Goal: Complete application form

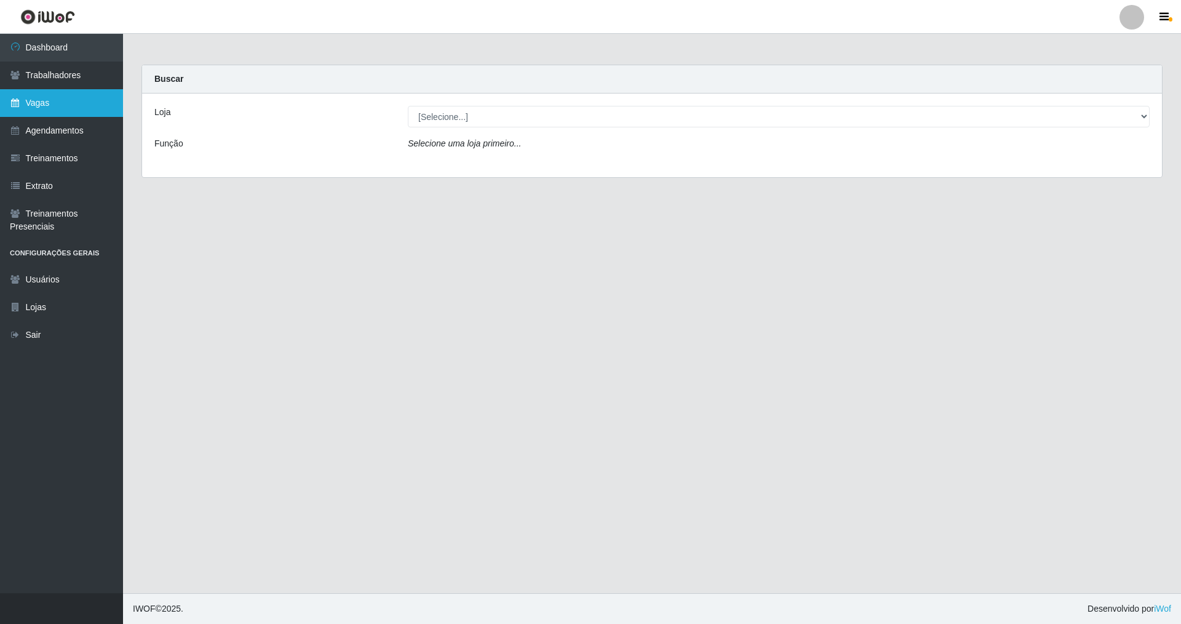
click at [62, 98] on link "Vagas" at bounding box center [61, 103] width 123 height 28
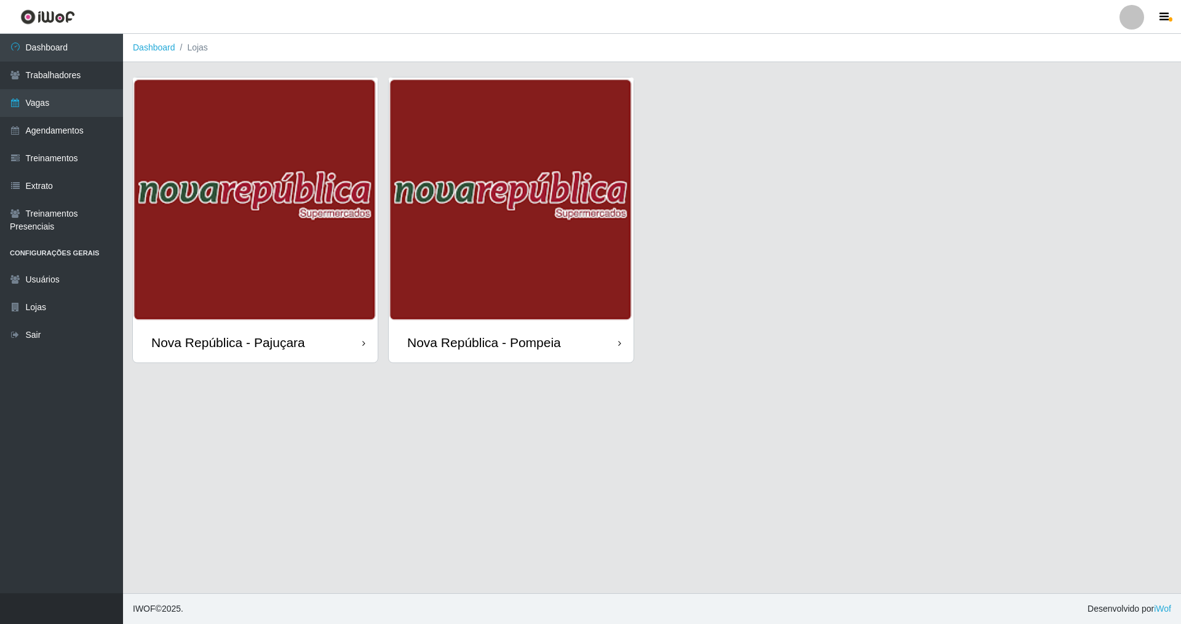
click at [344, 355] on div "Nova República - Pajuçara" at bounding box center [255, 342] width 245 height 40
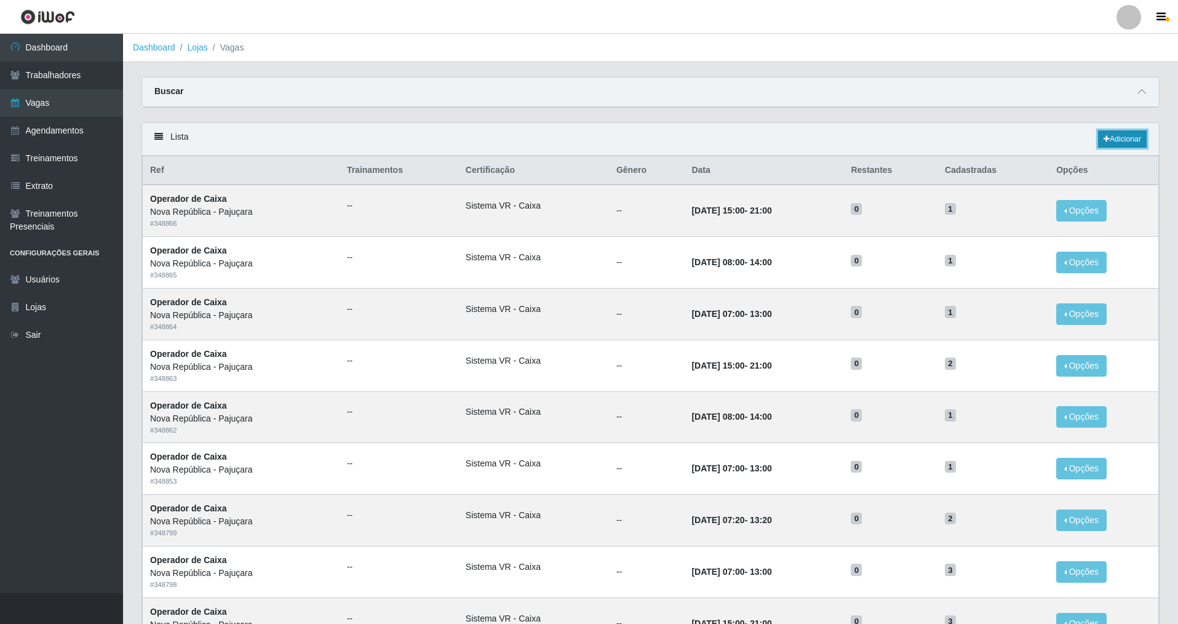
click at [506, 144] on link "Adicionar" at bounding box center [1122, 138] width 49 height 17
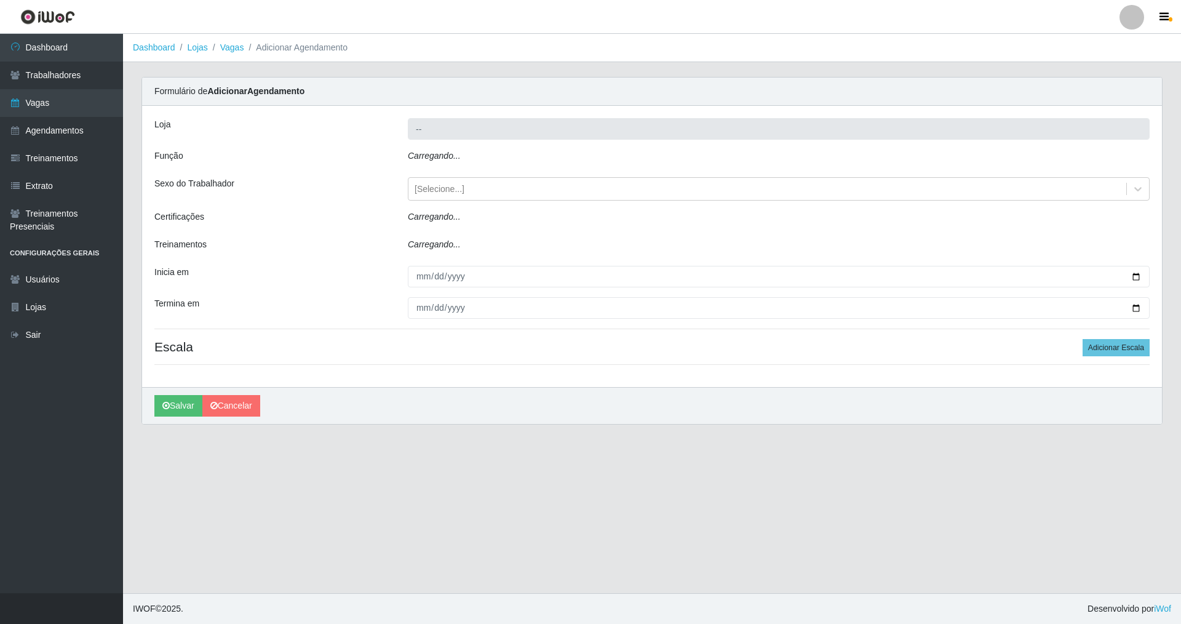
type input "Nova República - Pajuçara"
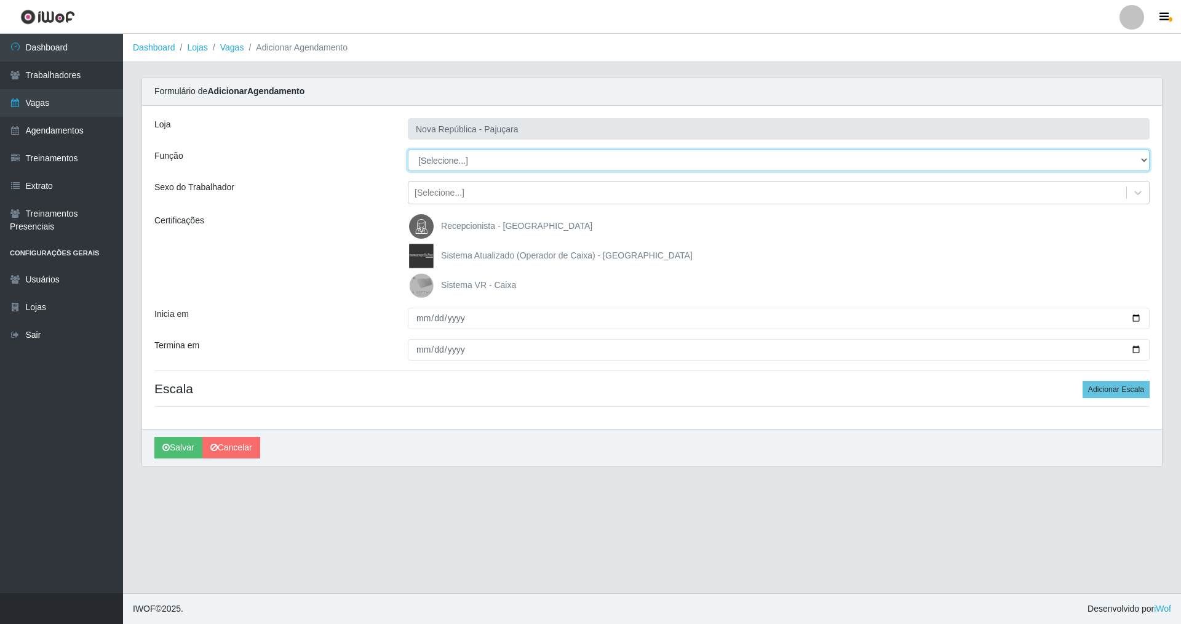
click at [449, 154] on select "[Selecione...] Balconista Operador de Caixa Repositor" at bounding box center [779, 160] width 742 height 22
select select "22"
click at [408, 149] on select "[Selecione...] Balconista Operador de Caixa Repositor" at bounding box center [779, 160] width 742 height 22
click at [429, 281] on img at bounding box center [424, 285] width 30 height 25
click at [0, 0] on input "Sistema VR - Caixa" at bounding box center [0, 0] width 0 height 0
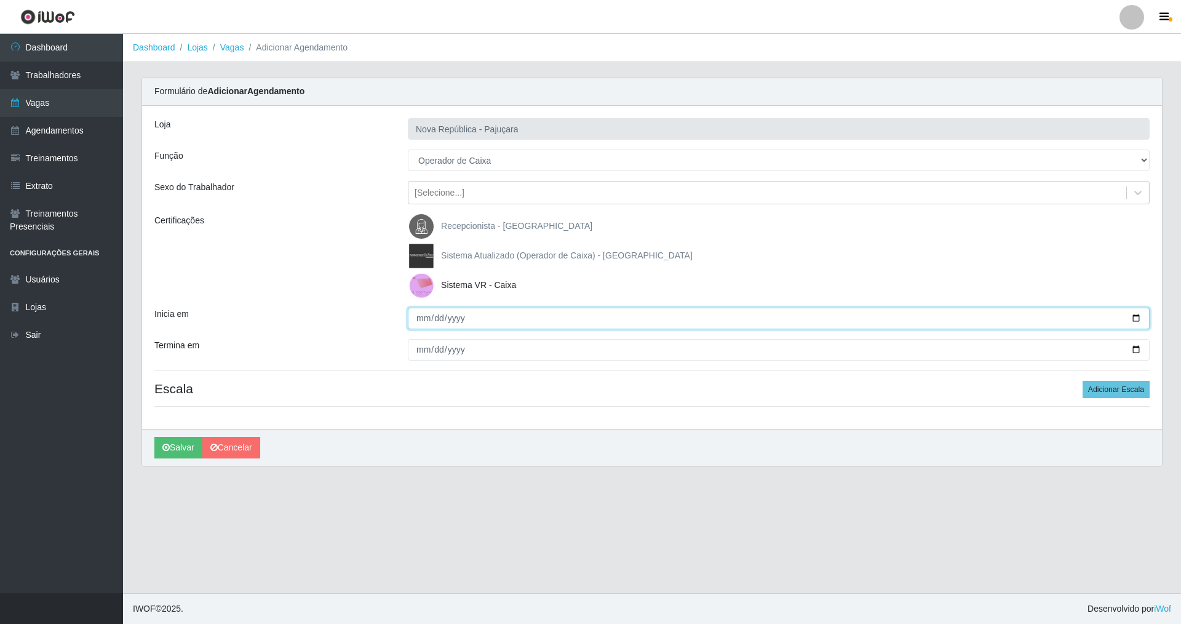
click at [420, 322] on input "Inicia em" at bounding box center [779, 319] width 742 height 22
type input "0028-09-29"
type input "[DATE]"
click at [154, 437] on button "Salvar" at bounding box center [178, 448] width 48 height 22
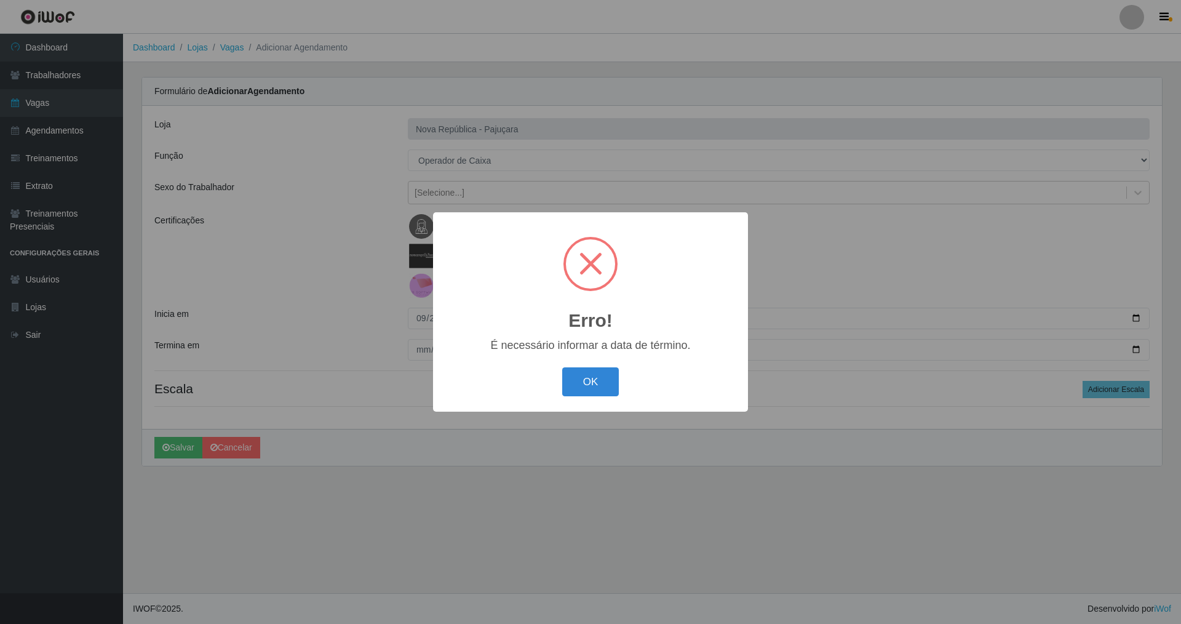
click at [506, 367] on button "OK" at bounding box center [590, 381] width 57 height 29
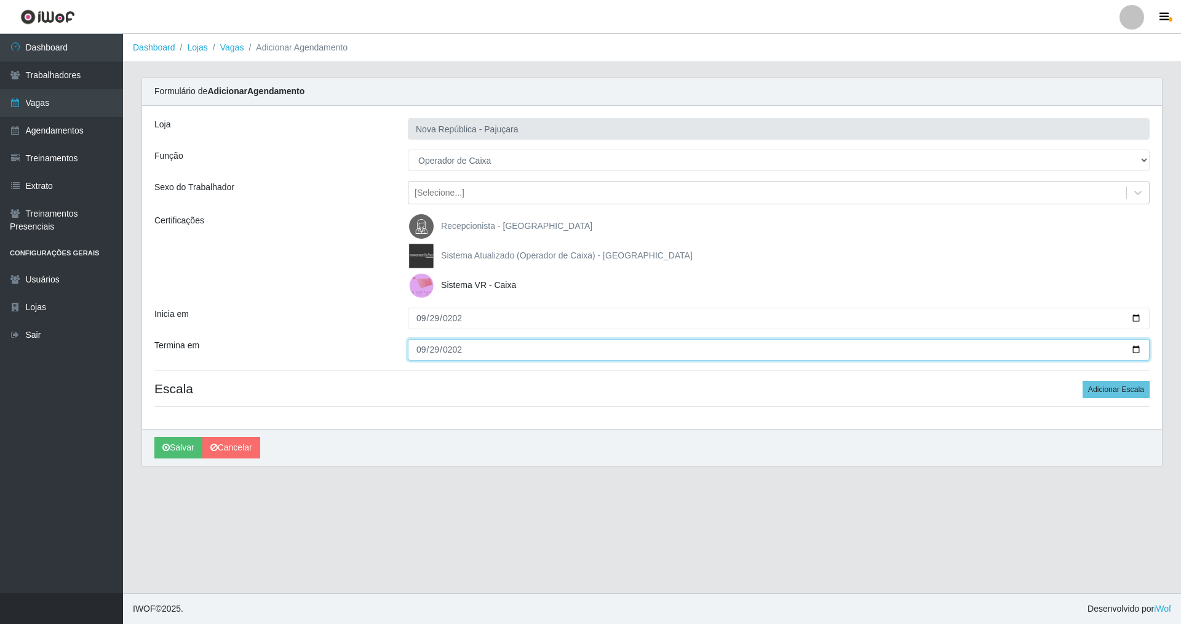
type input "[DATE]"
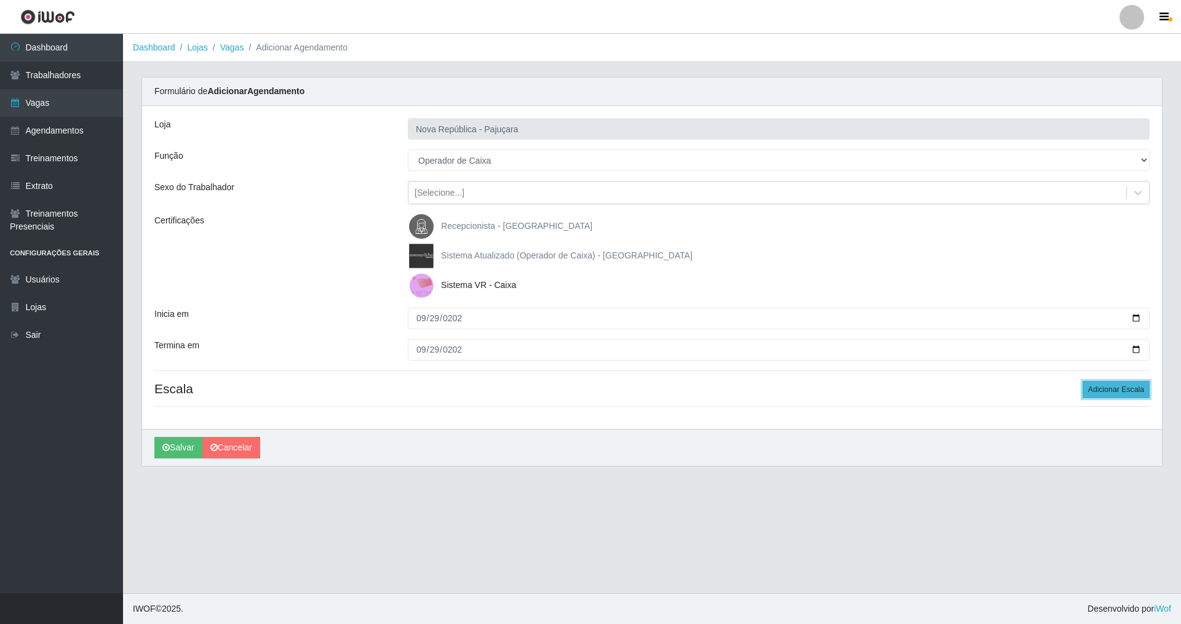
click at [506, 390] on button "Adicionar Escala" at bounding box center [1116, 389] width 67 height 17
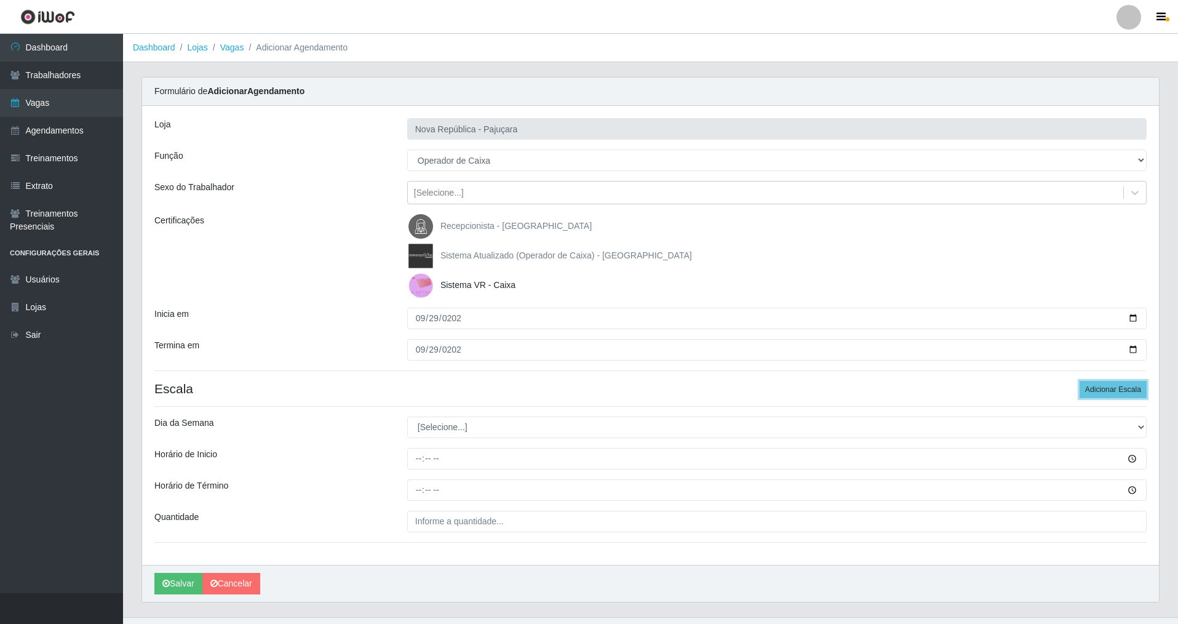
scroll to position [24, 0]
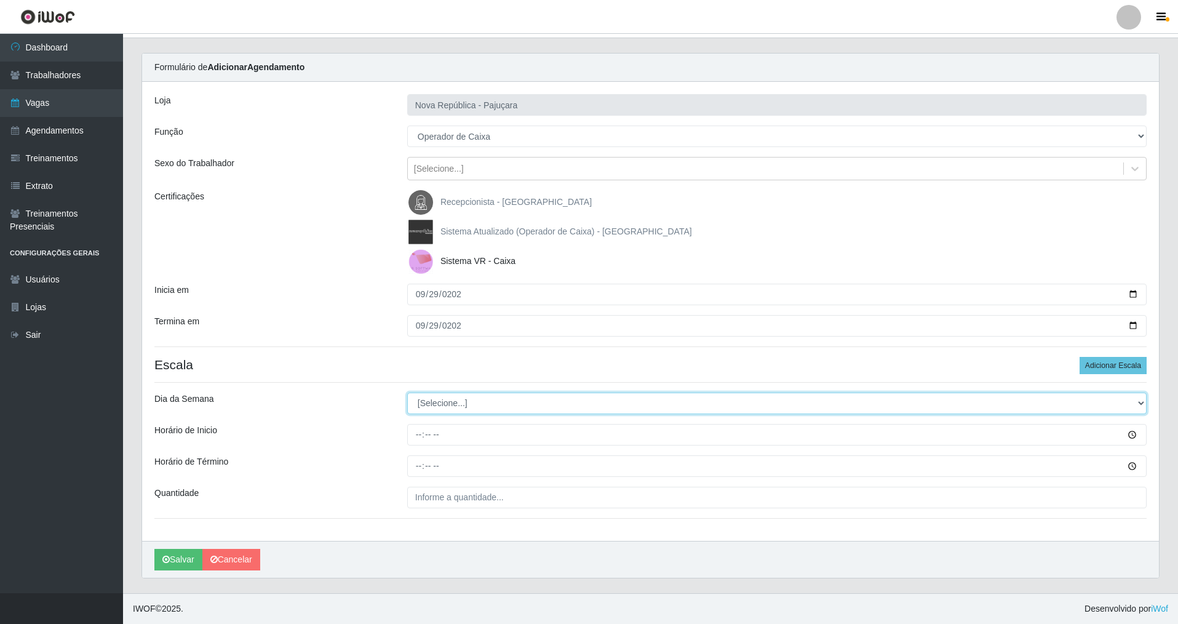
click at [432, 403] on select "[Selecione...] Segunda Terça Quarta Quinta Sexta Sábado Domingo" at bounding box center [776, 403] width 739 height 22
select select "1"
click at [407, 392] on select "[Selecione...] Segunda Terça Quarta Quinta Sexta Sábado Domingo" at bounding box center [776, 403] width 739 height 22
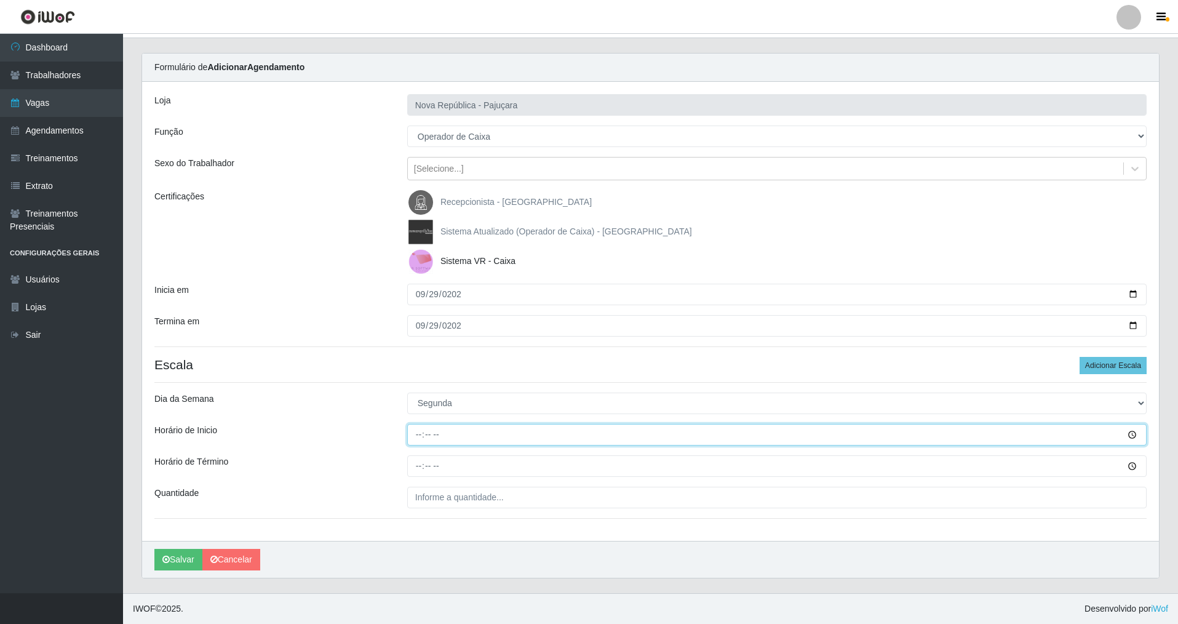
click at [422, 433] on input "Horário de Inicio" at bounding box center [776, 435] width 739 height 22
type input "08:00"
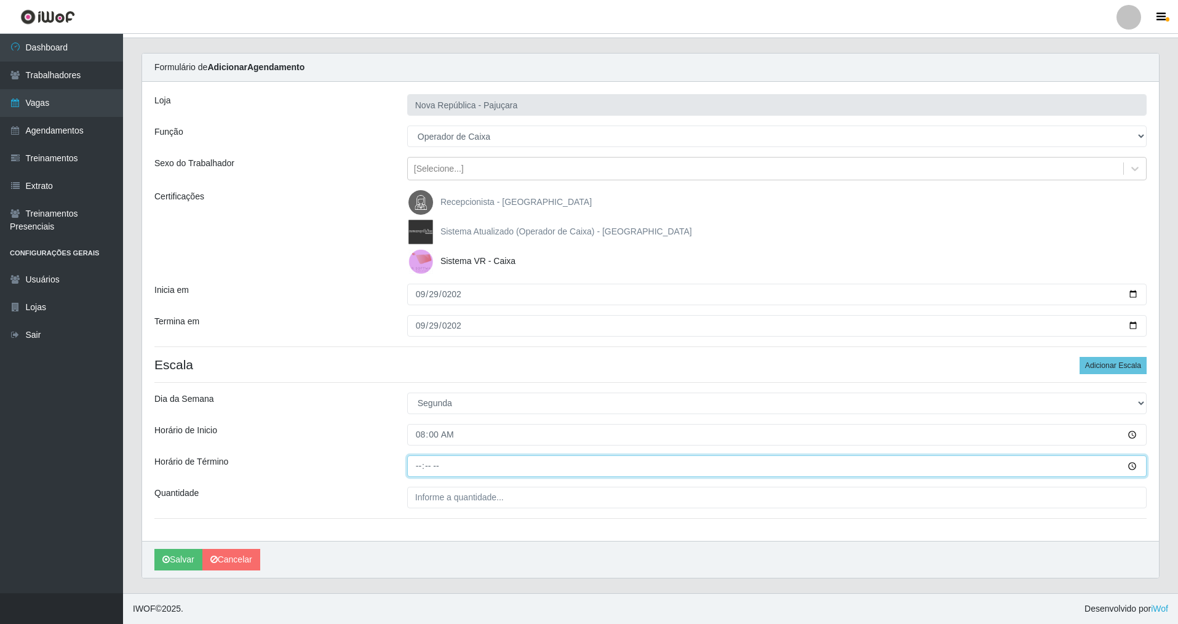
click at [418, 448] on input "Horário de Término" at bounding box center [776, 466] width 739 height 22
type input "14:00"
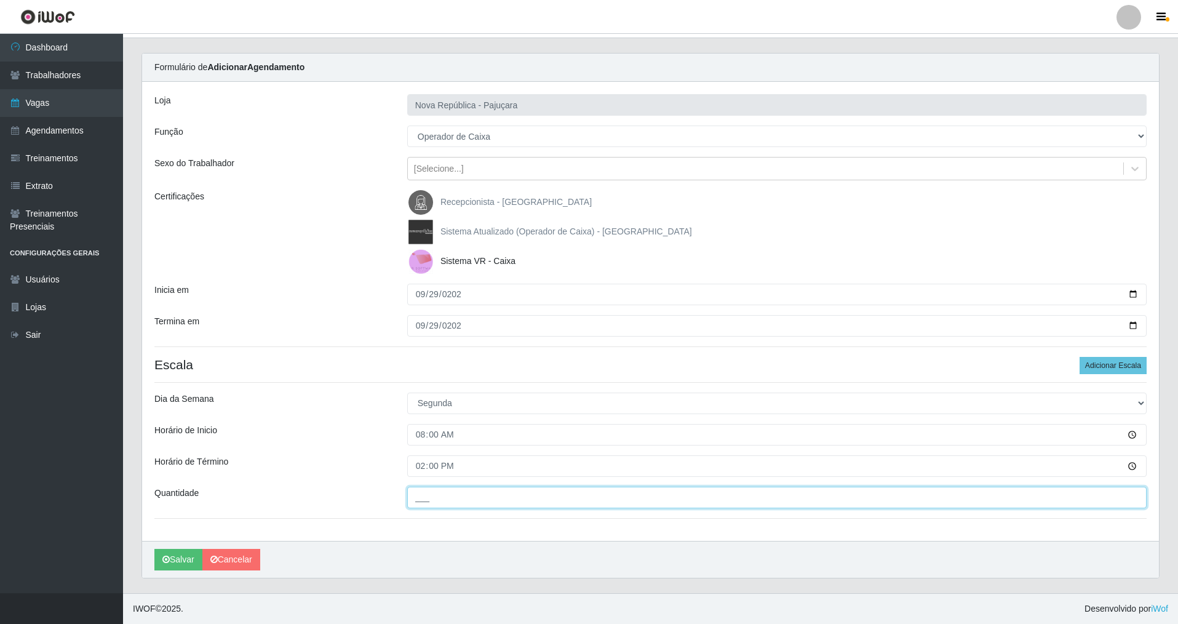
click at [415, 448] on input "___" at bounding box center [776, 498] width 739 height 22
type input "1__"
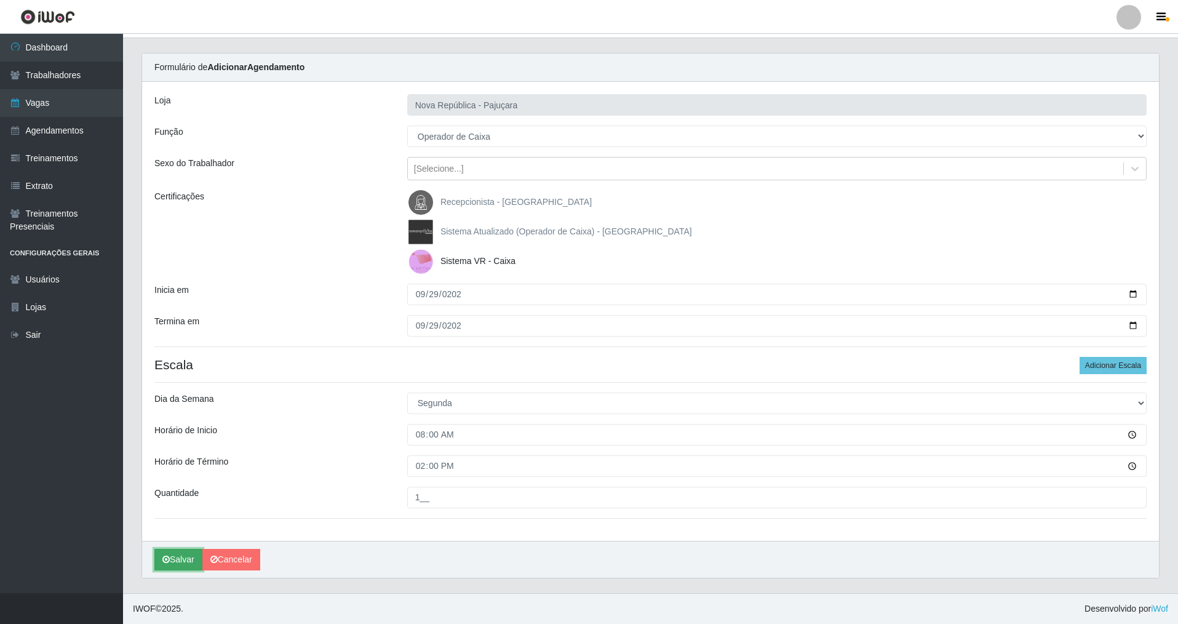
click at [167, 448] on button "Salvar" at bounding box center [178, 560] width 48 height 22
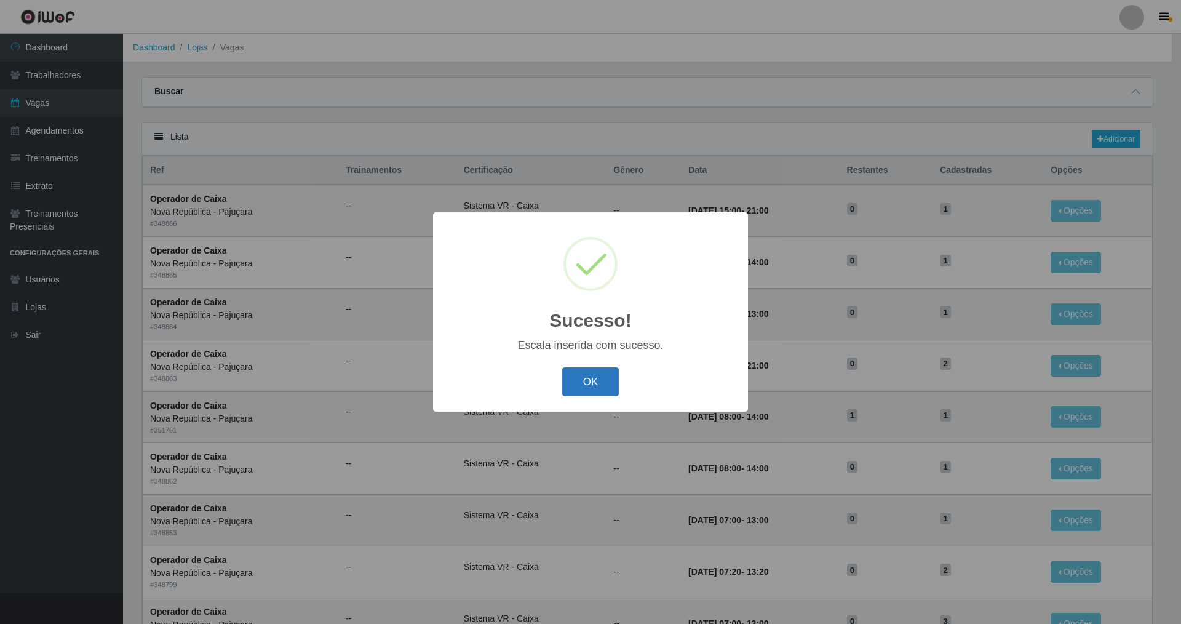
click at [506, 396] on button "OK" at bounding box center [590, 381] width 57 height 29
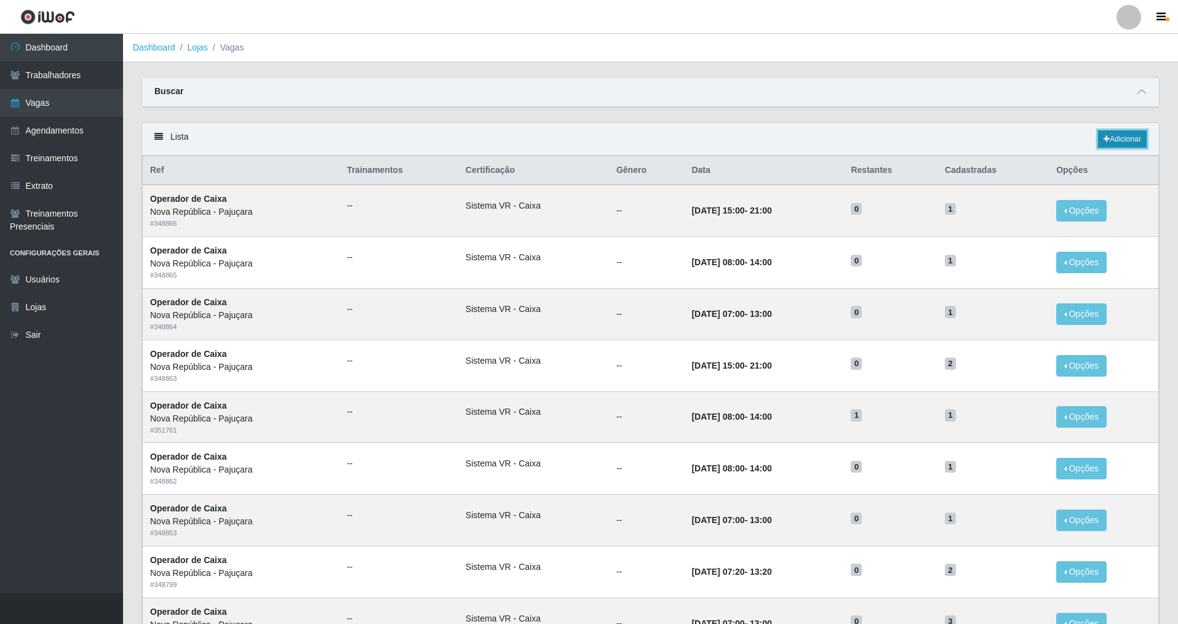
click at [506, 134] on link "Adicionar" at bounding box center [1122, 138] width 49 height 17
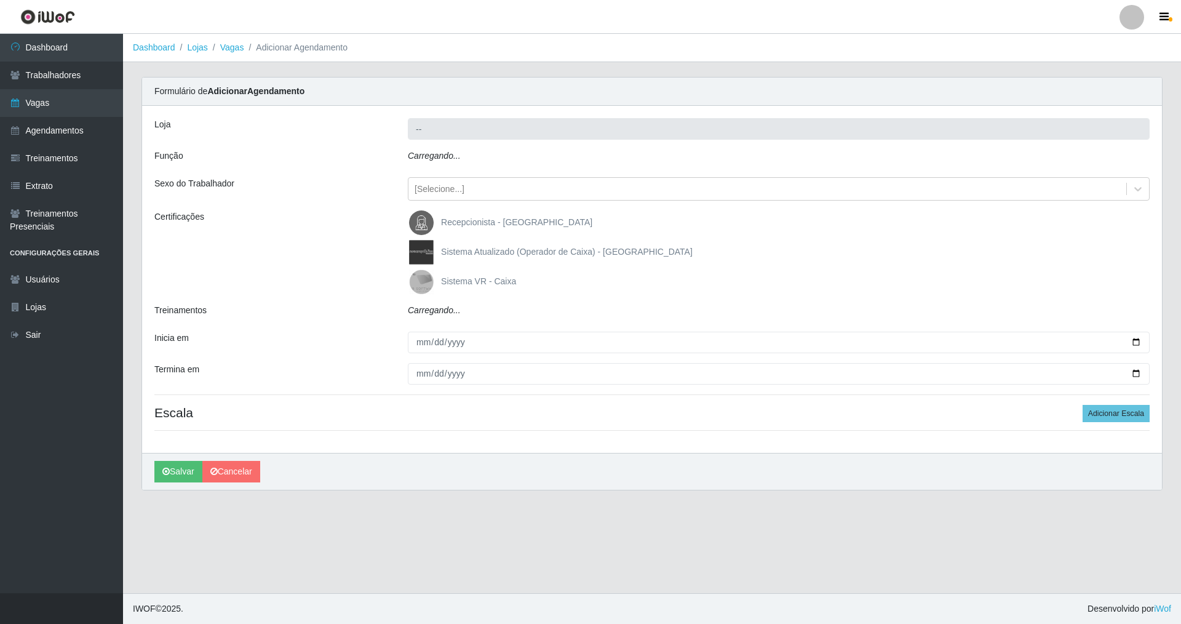
type input "Nova República - Pajuçara"
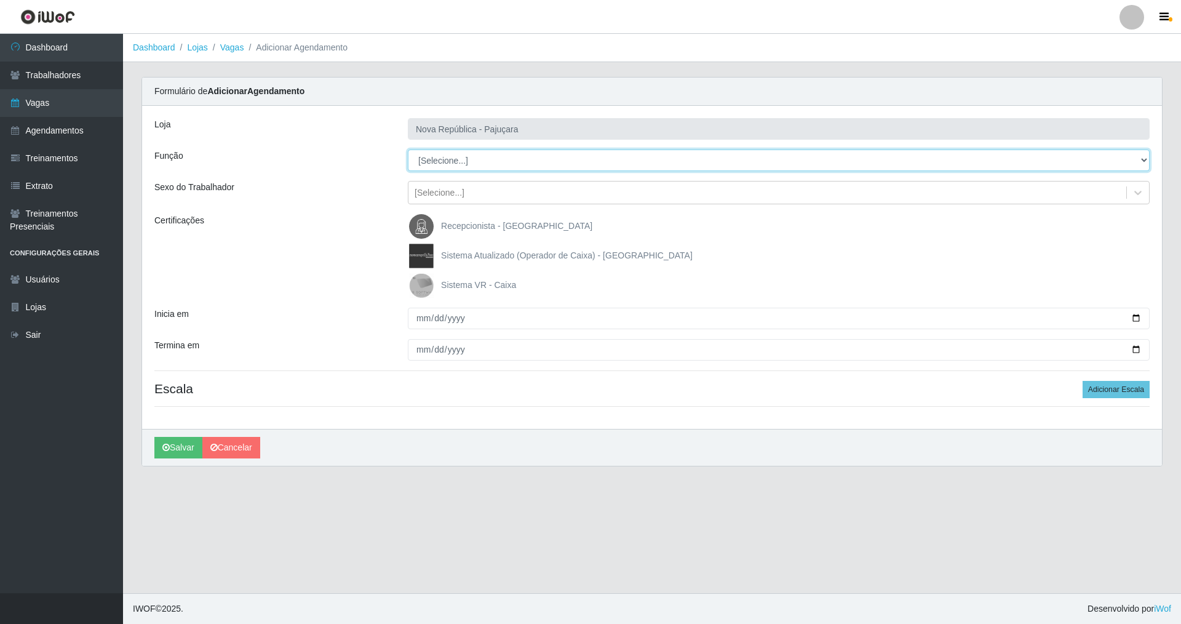
click at [440, 157] on select "[Selecione...] Balconista Operador de Caixa Repositor" at bounding box center [779, 160] width 742 height 22
select select "22"
click at [408, 149] on select "[Selecione...] Balconista Operador de Caixa Repositor" at bounding box center [779, 160] width 742 height 22
click at [429, 293] on img at bounding box center [424, 285] width 30 height 25
click at [0, 0] on input "Sistema VR - Caixa" at bounding box center [0, 0] width 0 height 0
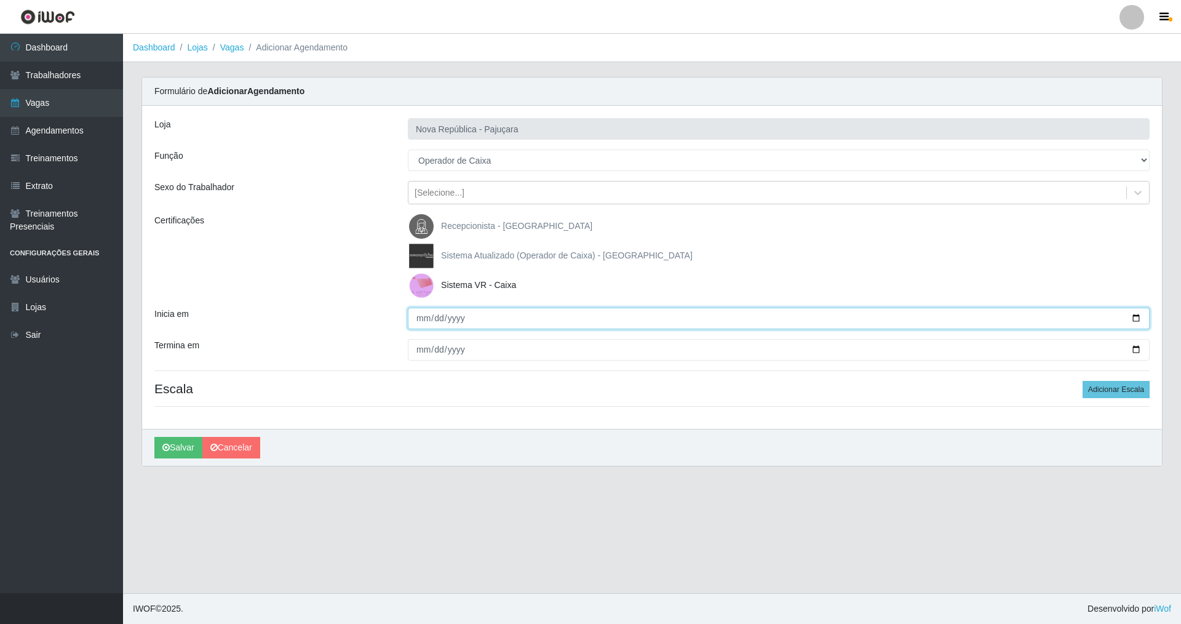
click at [421, 320] on input "Inicia em" at bounding box center [779, 319] width 742 height 22
type input "[DATE]"
click at [424, 351] on input "Termina em" at bounding box center [779, 350] width 742 height 22
type input "[DATE]"
click at [506, 390] on button "Adicionar Escala" at bounding box center [1116, 389] width 67 height 17
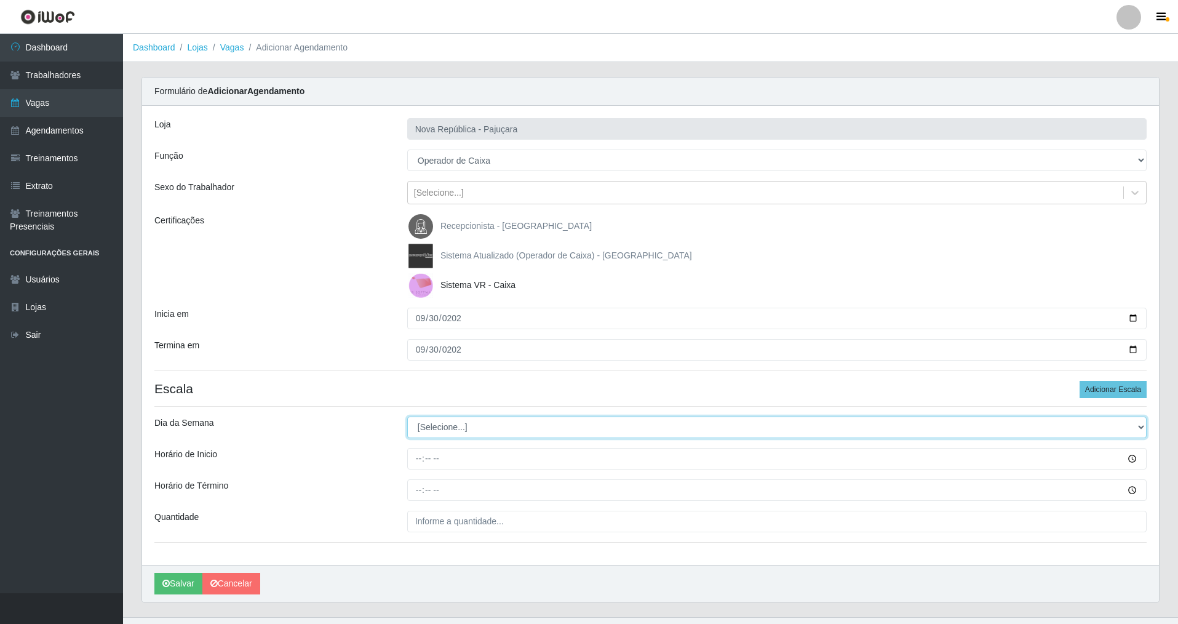
click at [439, 426] on select "[Selecione...] Segunda Terça Quarta Quinta Sexta Sábado Domingo" at bounding box center [776, 427] width 739 height 22
select select "2"
click at [407, 416] on select "[Selecione...] Segunda Terça Quarta Quinta Sexta Sábado Domingo" at bounding box center [776, 427] width 739 height 22
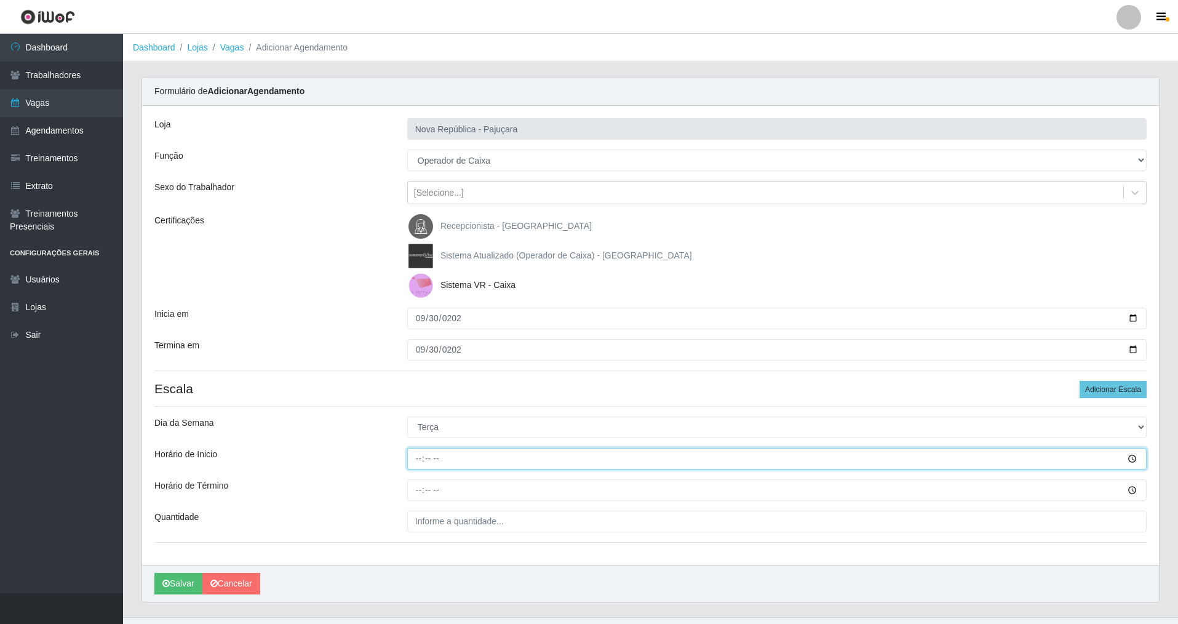
click at [420, 448] on input "Horário de Inicio" at bounding box center [776, 459] width 739 height 22
type input "08:00"
click at [417, 448] on input "Horário de Término" at bounding box center [776, 490] width 739 height 22
type input "14:00"
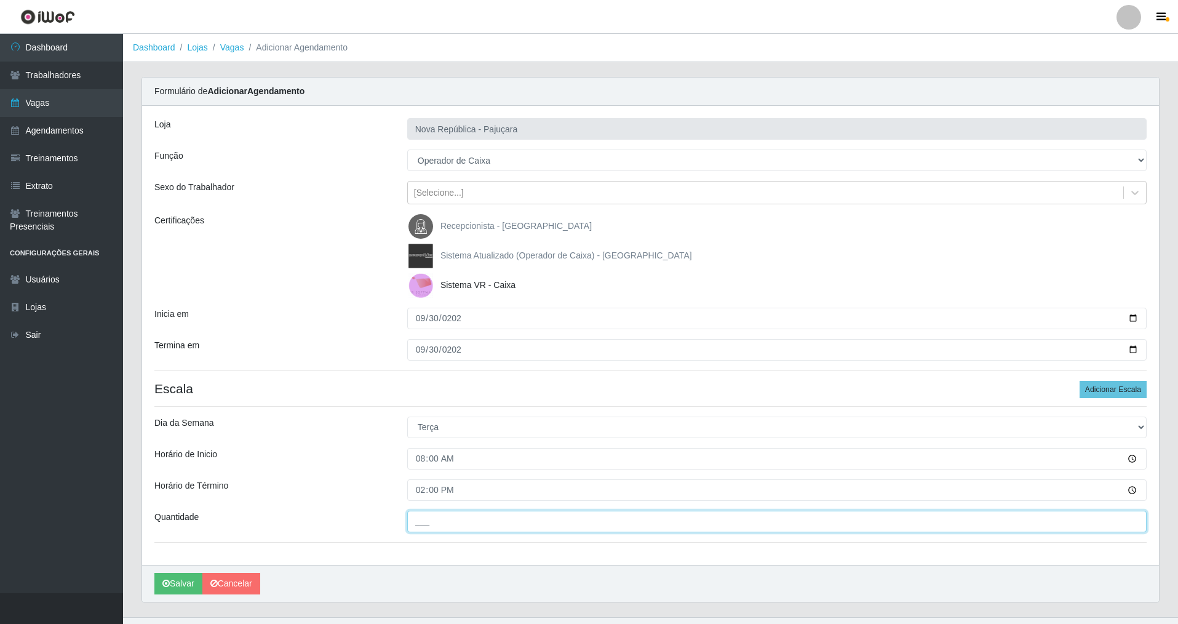
click at [484, 448] on input "___" at bounding box center [776, 522] width 739 height 22
type input "1__"
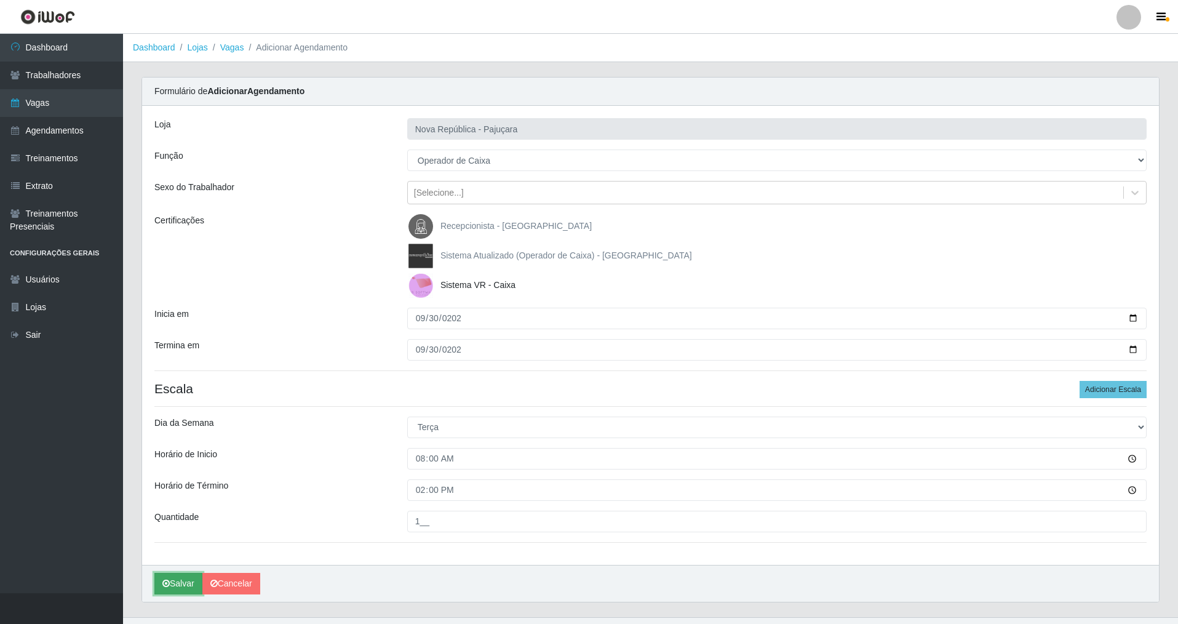
click at [178, 448] on button "Salvar" at bounding box center [178, 584] width 48 height 22
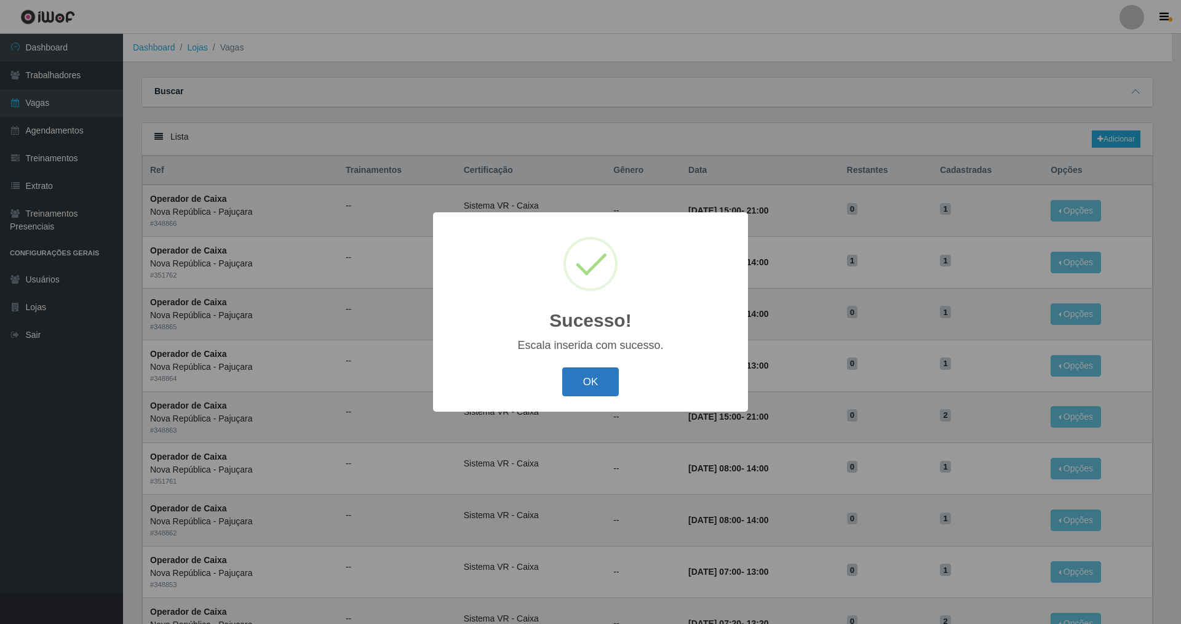
click at [506, 372] on button "OK" at bounding box center [590, 381] width 57 height 29
